Goal: Communication & Community: Answer question/provide support

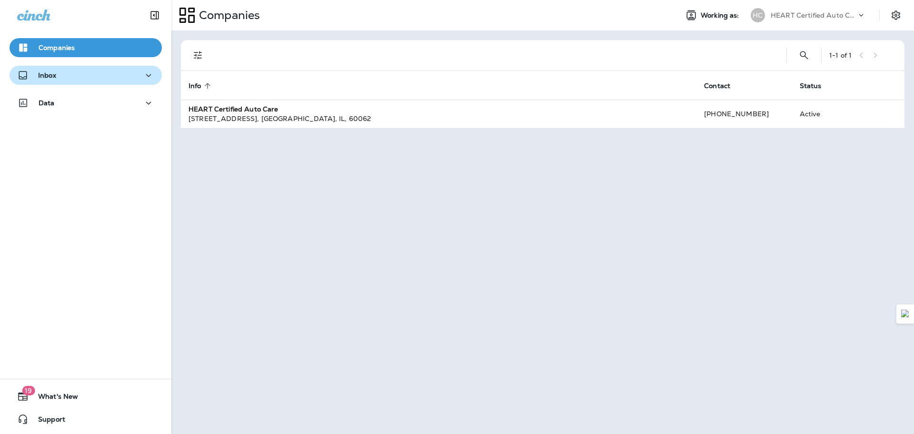
click at [60, 75] on div "Inbox" at bounding box center [85, 75] width 137 height 12
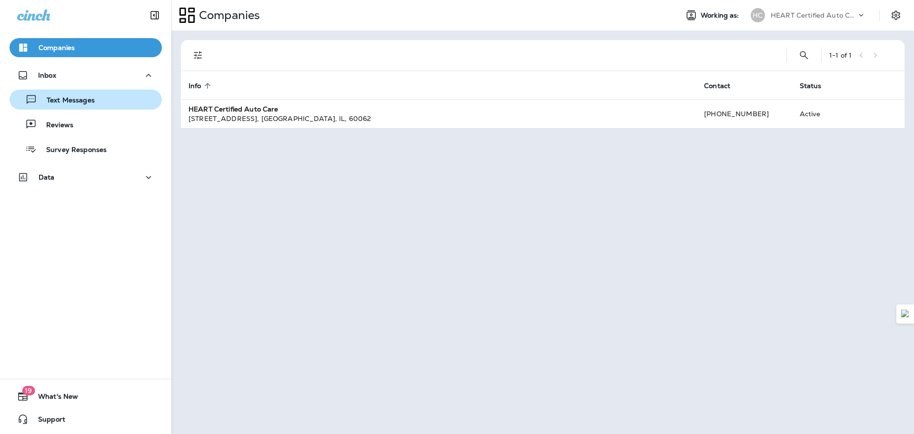
click at [60, 95] on div "Text Messages" at bounding box center [53, 99] width 81 height 14
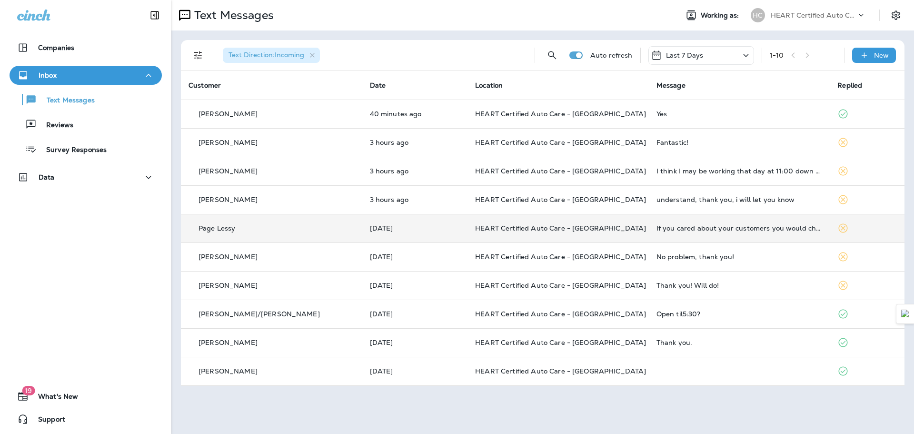
click at [225, 229] on p "Page Lessy" at bounding box center [216, 228] width 37 height 8
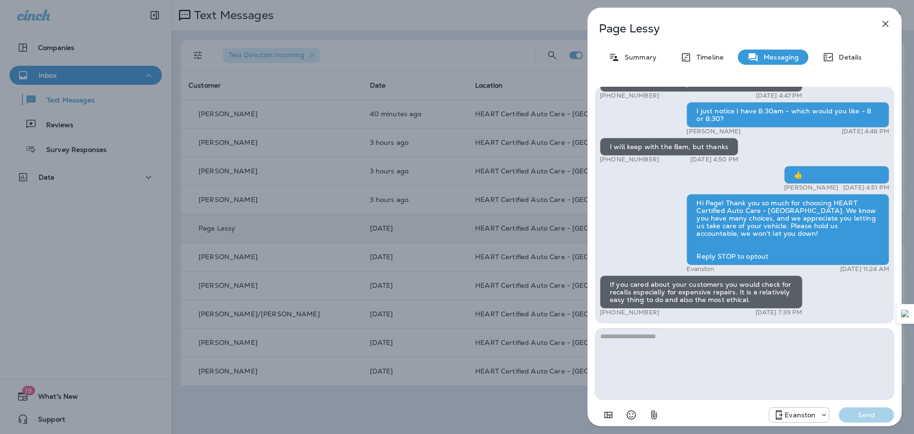
click at [655, 282] on div "If you cared about your customers you would check for recalls especially for ex…" at bounding box center [701, 291] width 203 height 33
click at [676, 283] on div "If you cared about your customers you would check for recalls especially for ex…" at bounding box center [701, 291] width 203 height 33
click at [698, 283] on div "If you cared about your customers you would check for recalls especially for ex…" at bounding box center [701, 291] width 203 height 33
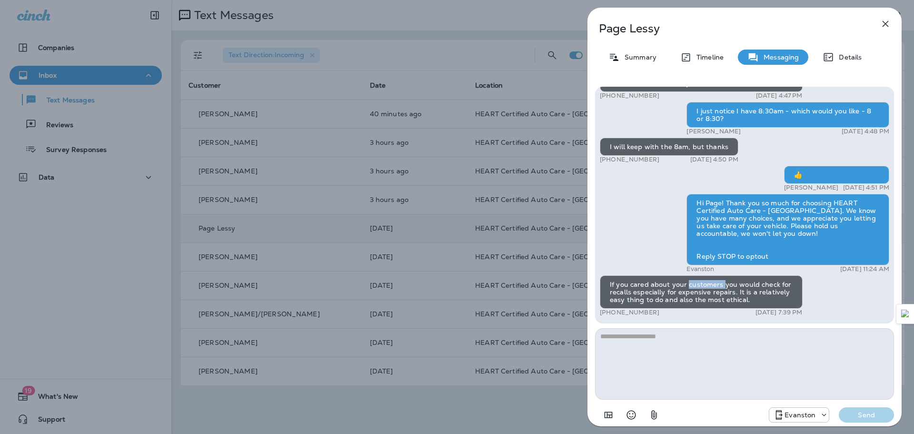
drag, startPoint x: 698, startPoint y: 283, endPoint x: 706, endPoint y: 283, distance: 8.1
click at [700, 283] on div "If you cared about your customers you would check for recalls especially for ex…" at bounding box center [701, 291] width 203 height 33
click at [743, 284] on div "If you cared about your customers you would check for recalls especially for ex…" at bounding box center [701, 291] width 203 height 33
drag, startPoint x: 743, startPoint y: 284, endPoint x: 771, endPoint y: 284, distance: 28.1
click at [743, 284] on div "If you cared about your customers you would check for recalls especially for ex…" at bounding box center [701, 291] width 203 height 33
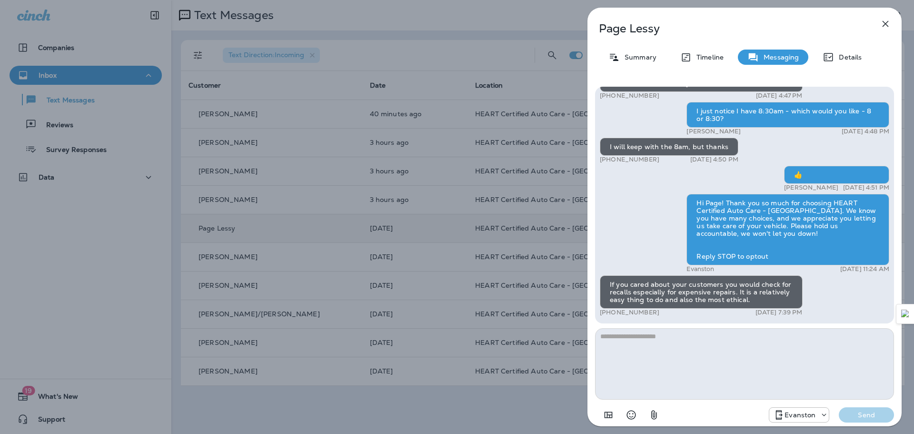
click at [771, 284] on div "If you cared about your customers you would check for recalls especially for ex…" at bounding box center [701, 291] width 203 height 33
click at [608, 288] on div "If you cared about your customers you would check for recalls especially for ex…" at bounding box center [701, 291] width 203 height 33
click at [633, 286] on div "If you cared about your customers you would check for recalls especially for ex…" at bounding box center [701, 291] width 203 height 33
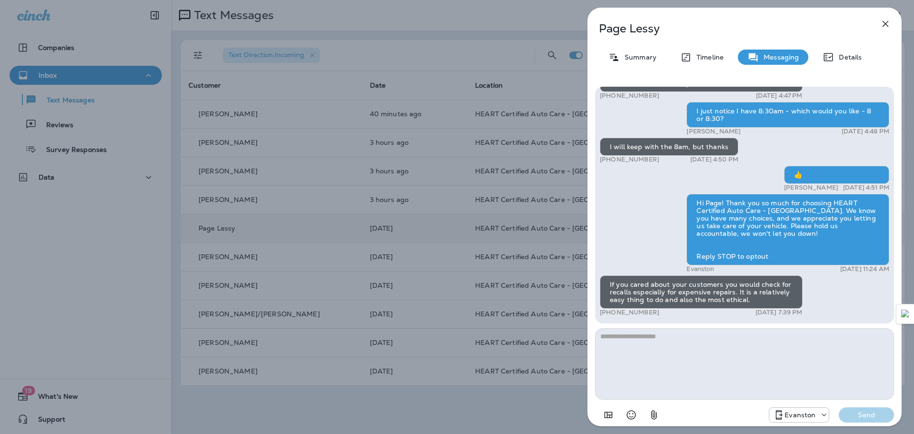
click at [685, 288] on div "If you cared about your customers you would check for recalls especially for ex…" at bounding box center [701, 291] width 203 height 33
click at [687, 288] on div "If you cared about your customers you would check for recalls especially for ex…" at bounding box center [701, 291] width 203 height 33
click at [744, 288] on div "If you cared about your customers you would check for recalls especially for ex…" at bounding box center [701, 291] width 203 height 33
click at [884, 21] on icon "button" at bounding box center [885, 23] width 11 height 11
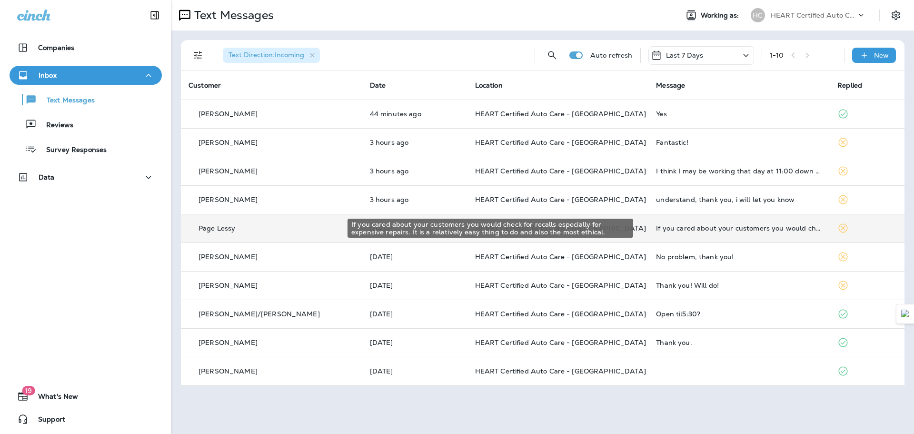
click at [697, 227] on div "If you cared about your customers you would check for recalls especially for ex…" at bounding box center [739, 228] width 166 height 8
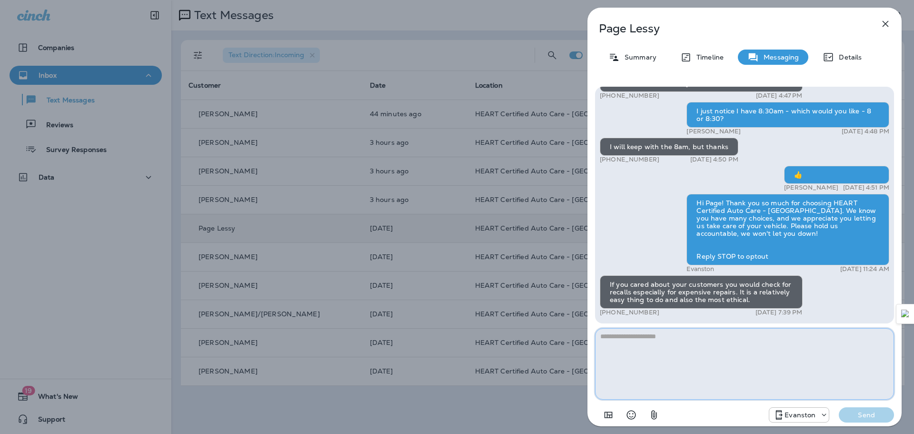
click at [661, 350] on textarea at bounding box center [744, 363] width 299 height 71
click at [885, 24] on icon "button" at bounding box center [885, 24] width 6 height 6
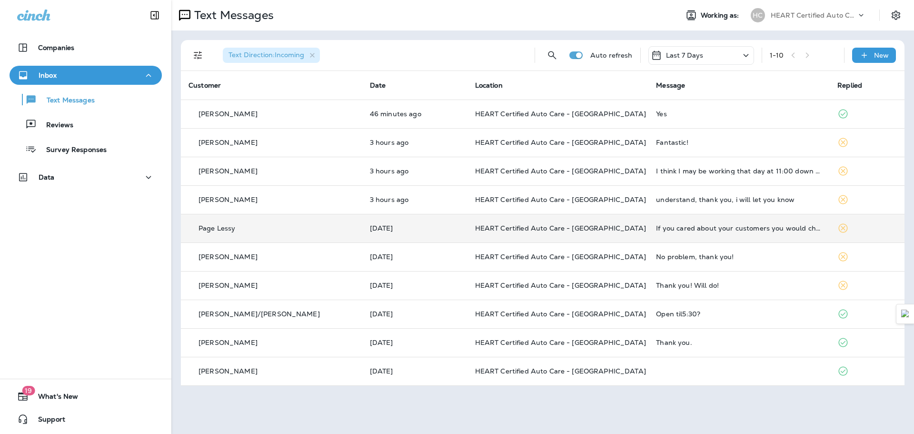
click at [220, 235] on td "Page Lessy" at bounding box center [271, 228] width 181 height 29
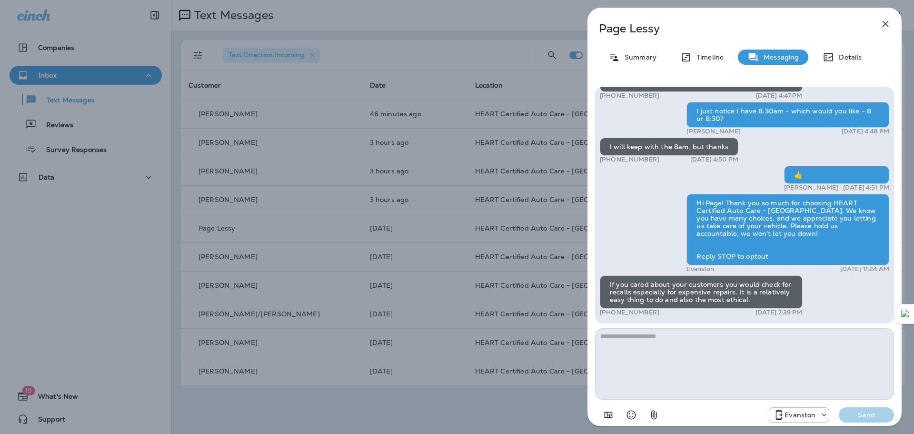
click at [647, 349] on textarea at bounding box center [744, 363] width 299 height 71
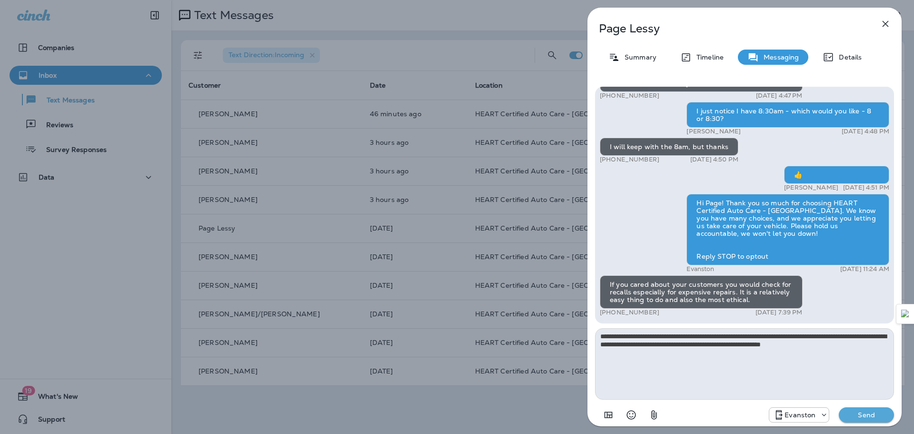
type textarea "**********"
click at [867, 413] on p "Send" at bounding box center [866, 414] width 40 height 9
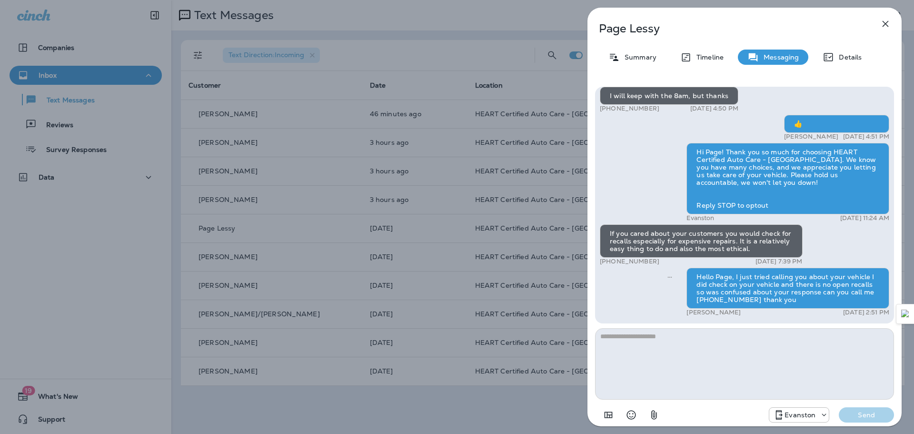
click at [882, 26] on icon "button" at bounding box center [885, 23] width 11 height 11
